Goal: Navigation & Orientation: Find specific page/section

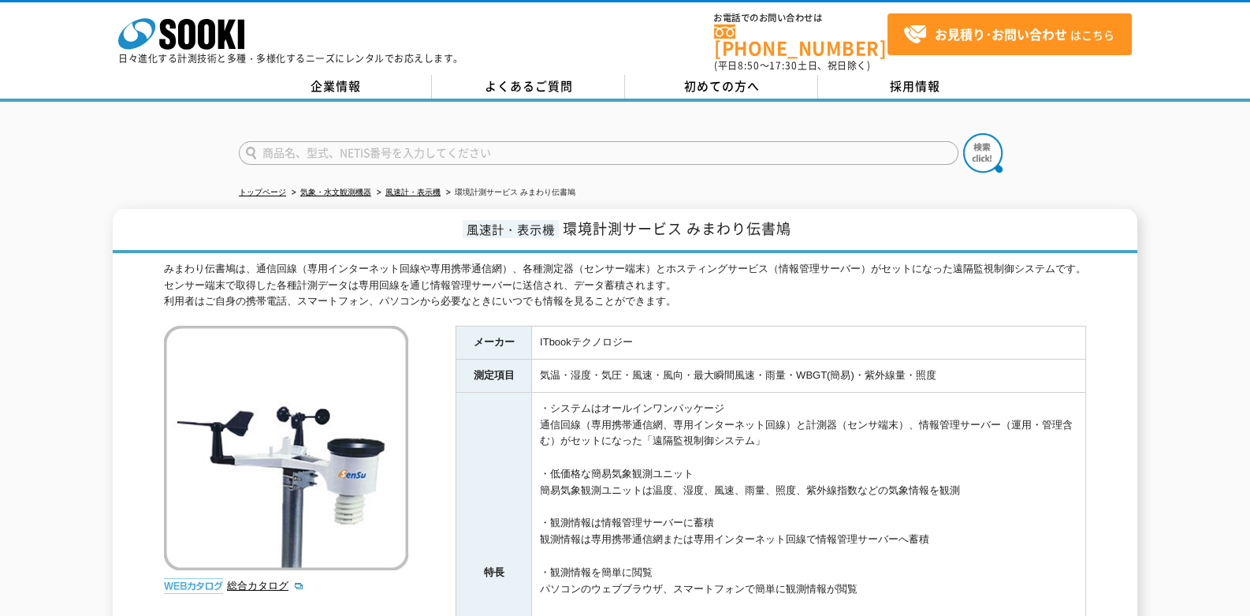
click at [291, 449] on img at bounding box center [286, 448] width 244 height 244
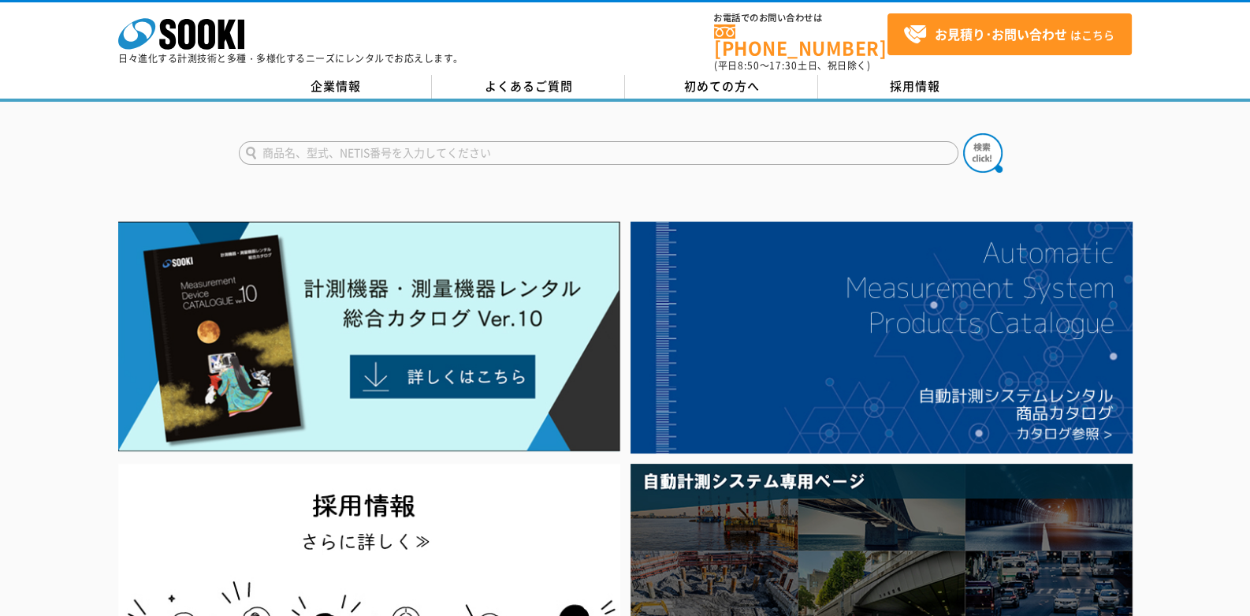
click at [223, 285] on img at bounding box center [369, 337] width 502 height 230
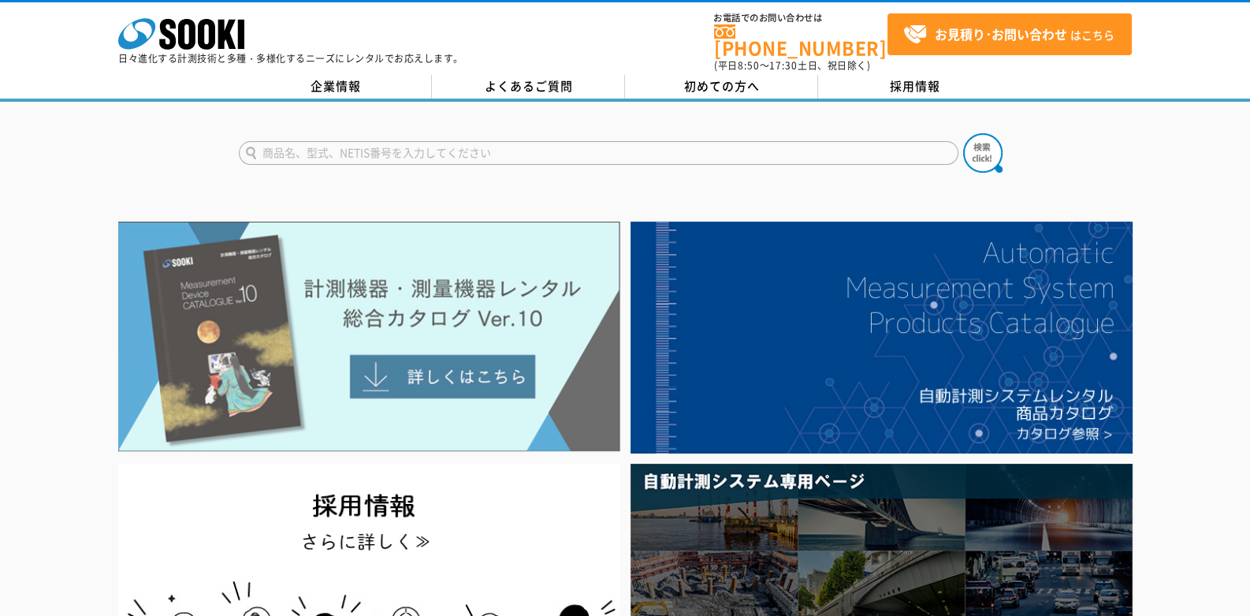
click at [289, 312] on img at bounding box center [369, 337] width 502 height 230
